Goal: Task Accomplishment & Management: Use online tool/utility

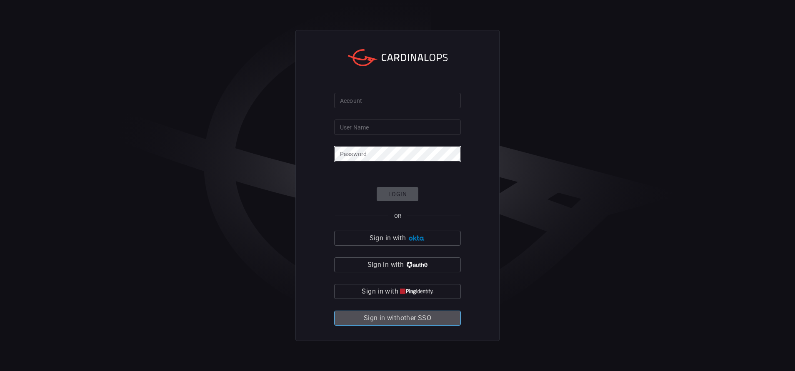
click at [370, 324] on span "Sign in with other SSO" at bounding box center [398, 319] width 68 height 12
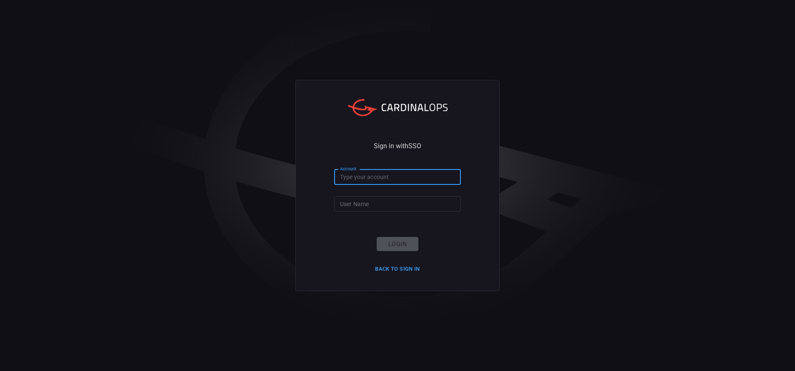
click at [350, 180] on input "Account" at bounding box center [397, 177] width 127 height 15
type input "bakerhughes"
type input "[PERSON_NAME].[PERSON_NAME]"
click at [387, 243] on button "Login" at bounding box center [398, 244] width 42 height 15
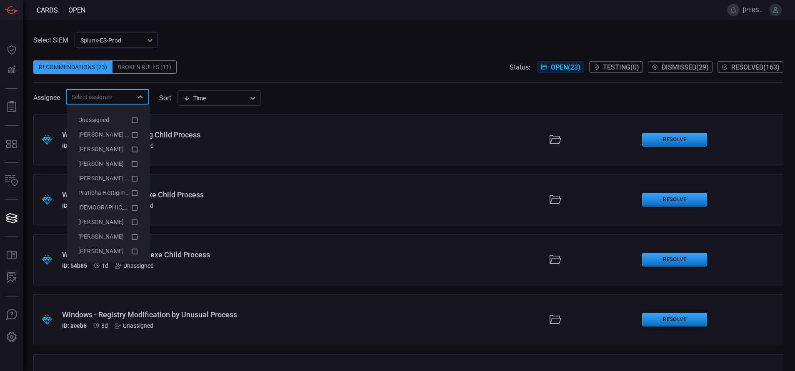
click at [125, 100] on input "text" at bounding box center [100, 97] width 65 height 10
click at [131, 139] on icon at bounding box center [135, 135] width 8 height 10
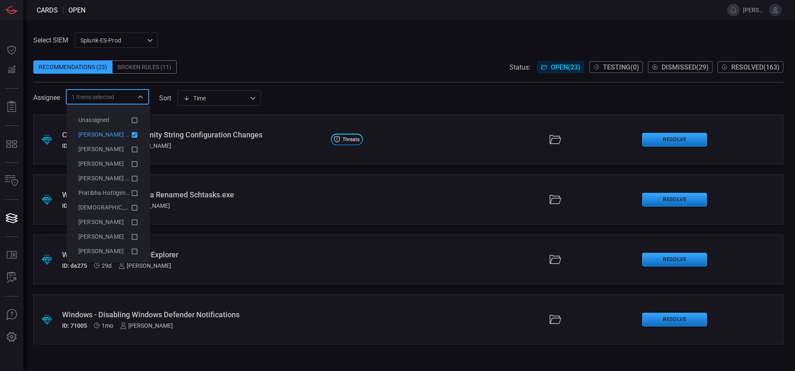
click at [303, 59] on span at bounding box center [408, 54] width 750 height 13
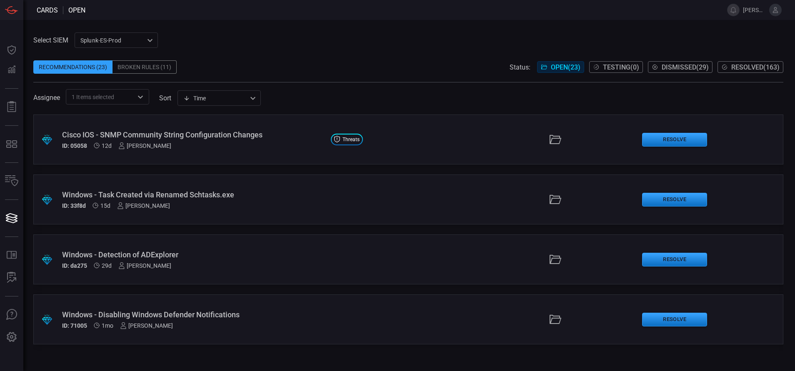
click at [751, 68] on span "Resolved ( 163 )" at bounding box center [755, 67] width 48 height 8
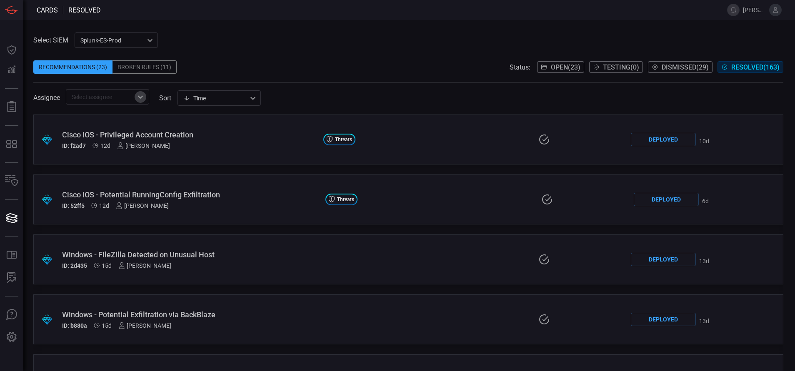
click at [143, 98] on icon "Open" at bounding box center [140, 97] width 10 height 10
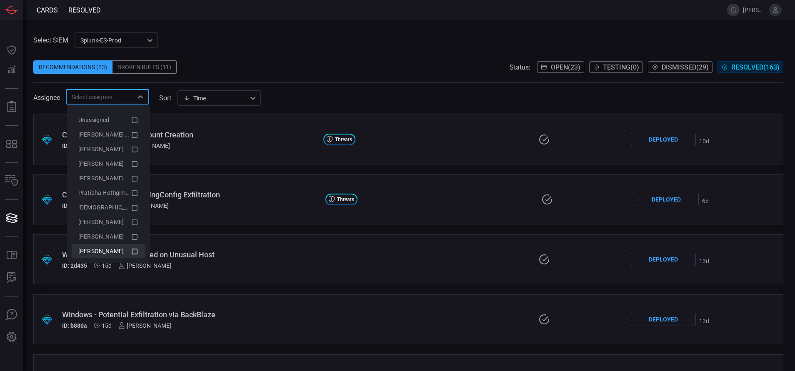
click at [131, 255] on icon at bounding box center [135, 252] width 8 height 10
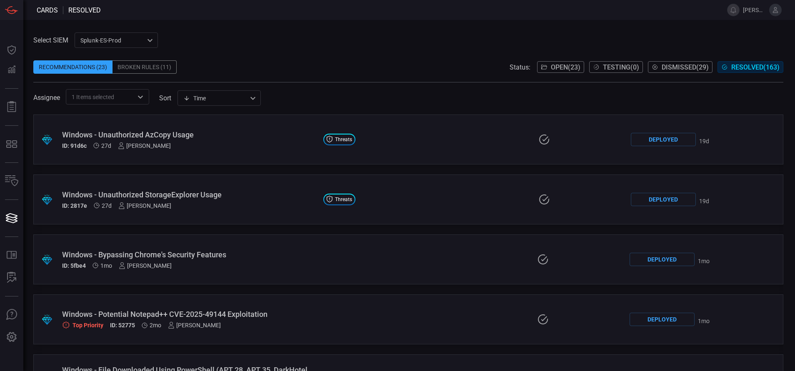
click at [315, 41] on div "Select SIEM Splunk-ES-Prod 0faf634c-0f6c-403d-9a98-5f25c84e76aa ​ Recommendatio…" at bounding box center [408, 69] width 750 height 72
click at [144, 98] on icon "Open" at bounding box center [140, 97] width 10 height 10
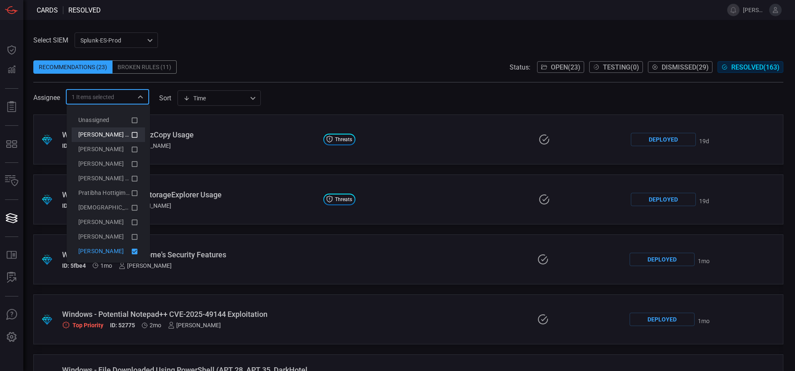
click at [132, 138] on icon at bounding box center [135, 135] width 6 height 6
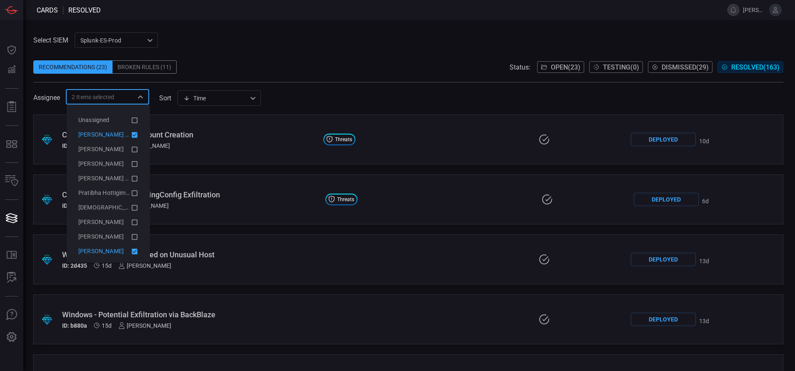
click at [132, 253] on icon at bounding box center [135, 252] width 6 height 6
click at [450, 30] on div "Select SIEM Splunk-ES-Prod 0faf634c-0f6c-403d-9a98-5f25c84e76aa ​ Recommendatio…" at bounding box center [409, 195] width 772 height 351
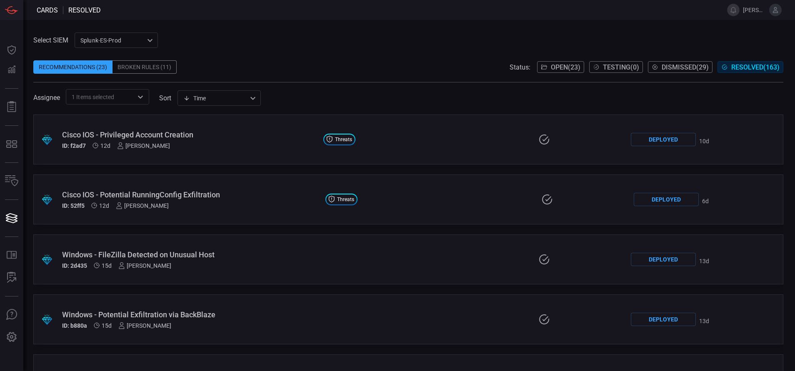
click at [551, 68] on span "Open ( 23 )" at bounding box center [566, 67] width 30 height 8
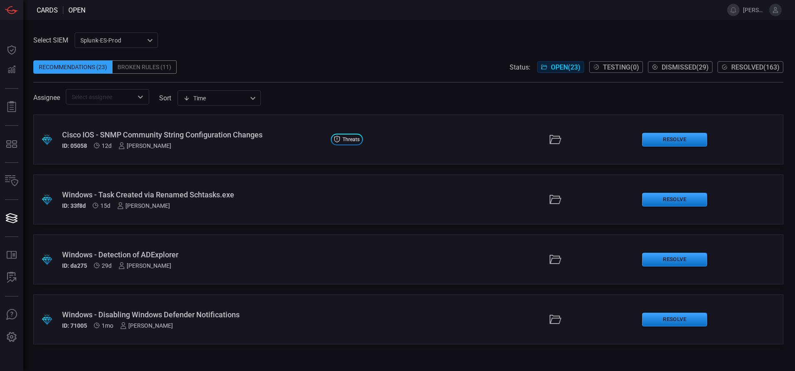
click at [217, 142] on div "Cisco IOS - SNMP Community String Configuration Changes ID: 05058 12d Aravind C…" at bounding box center [193, 139] width 262 height 19
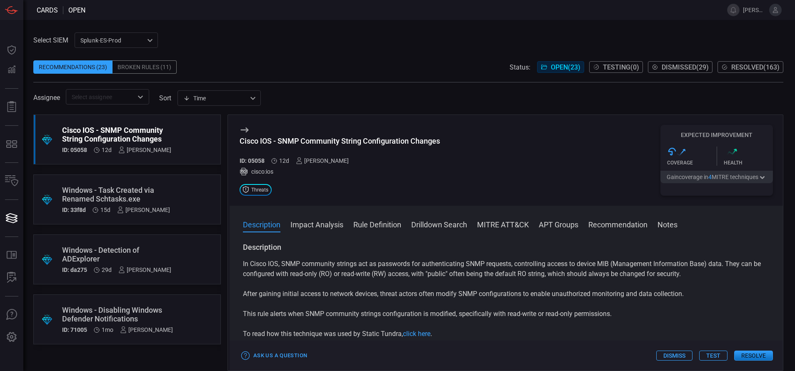
click at [394, 224] on button "Rule Definition" at bounding box center [377, 224] width 48 height 10
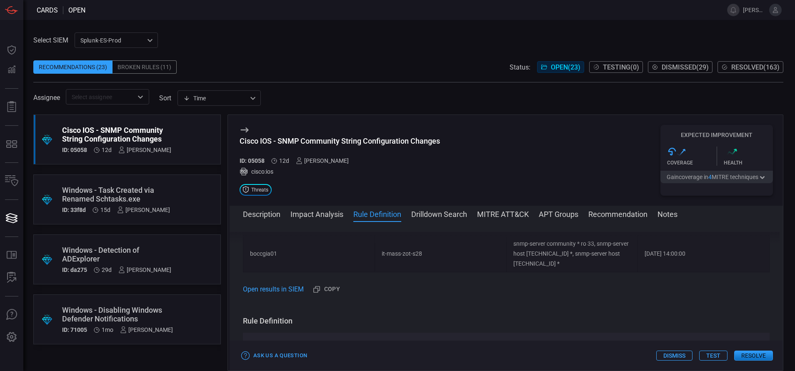
scroll to position [490, 0]
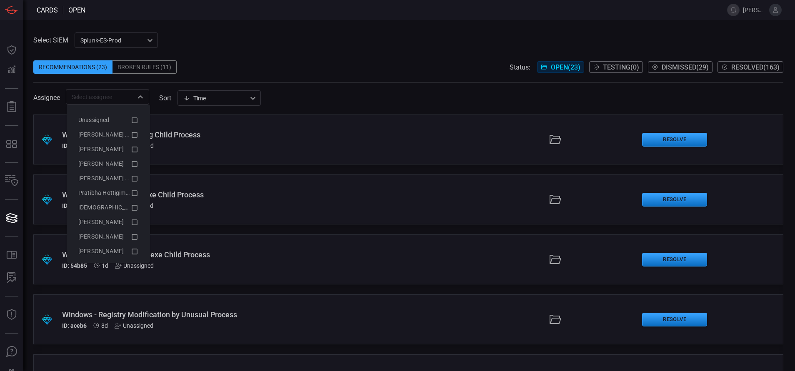
click at [115, 90] on div "​" at bounding box center [107, 96] width 83 height 15
click at [106, 143] on li "Andrew Ghobrial" at bounding box center [108, 149] width 73 height 15
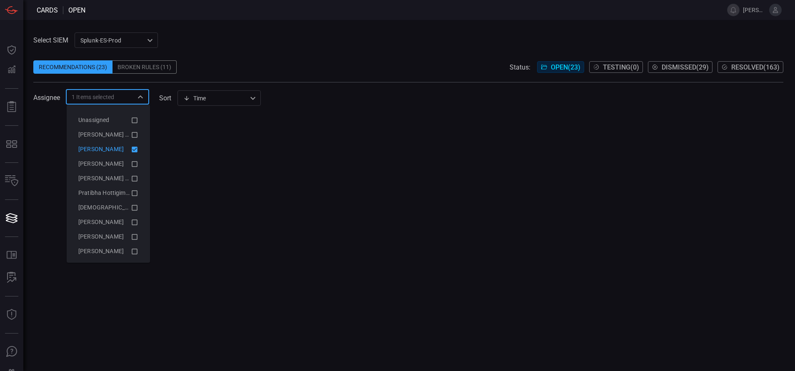
click at [132, 150] on icon at bounding box center [135, 150] width 6 height 6
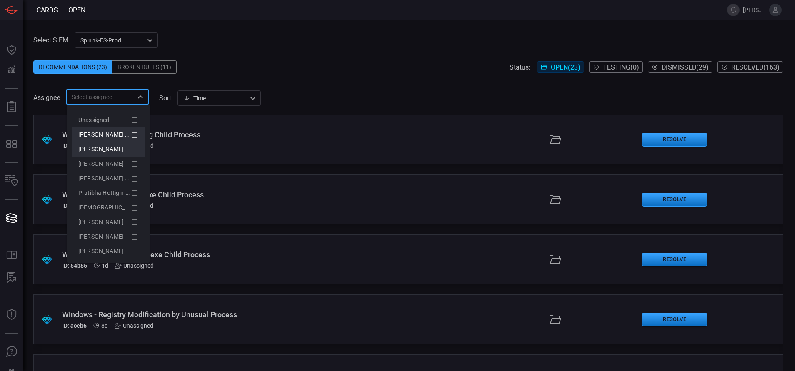
click at [132, 132] on icon at bounding box center [135, 135] width 6 height 6
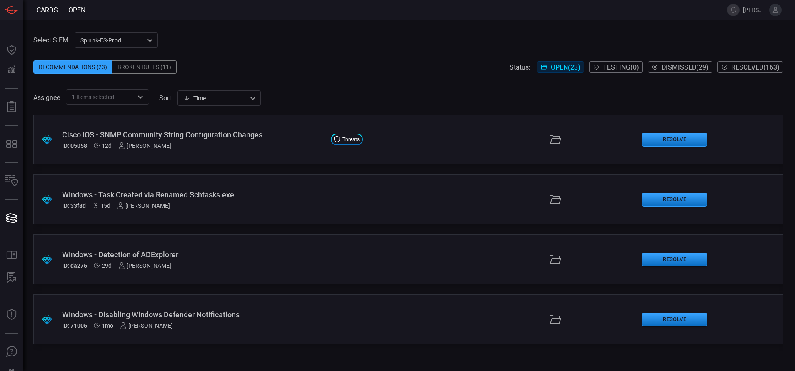
click at [269, 129] on div ".suggested_cards_icon{fill:url(#suggested_cards_icon);} Cisco IOS - SNMP Commun…" at bounding box center [408, 140] width 750 height 50
